Goal: Information Seeking & Learning: Learn about a topic

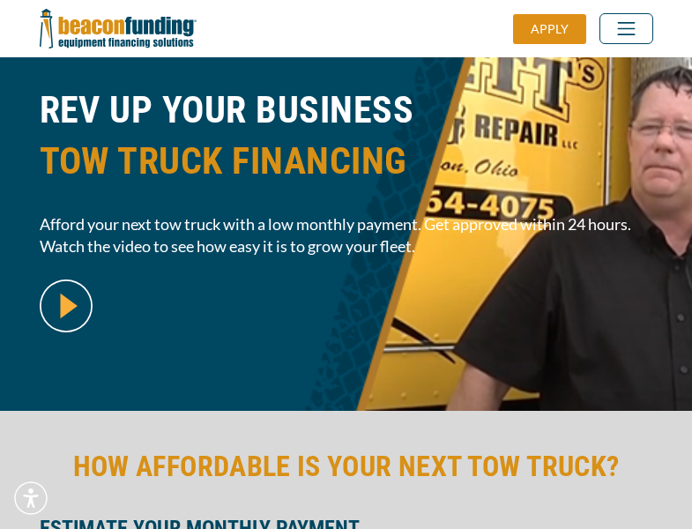
scroll to position [430, 0]
